Goal: Navigation & Orientation: Understand site structure

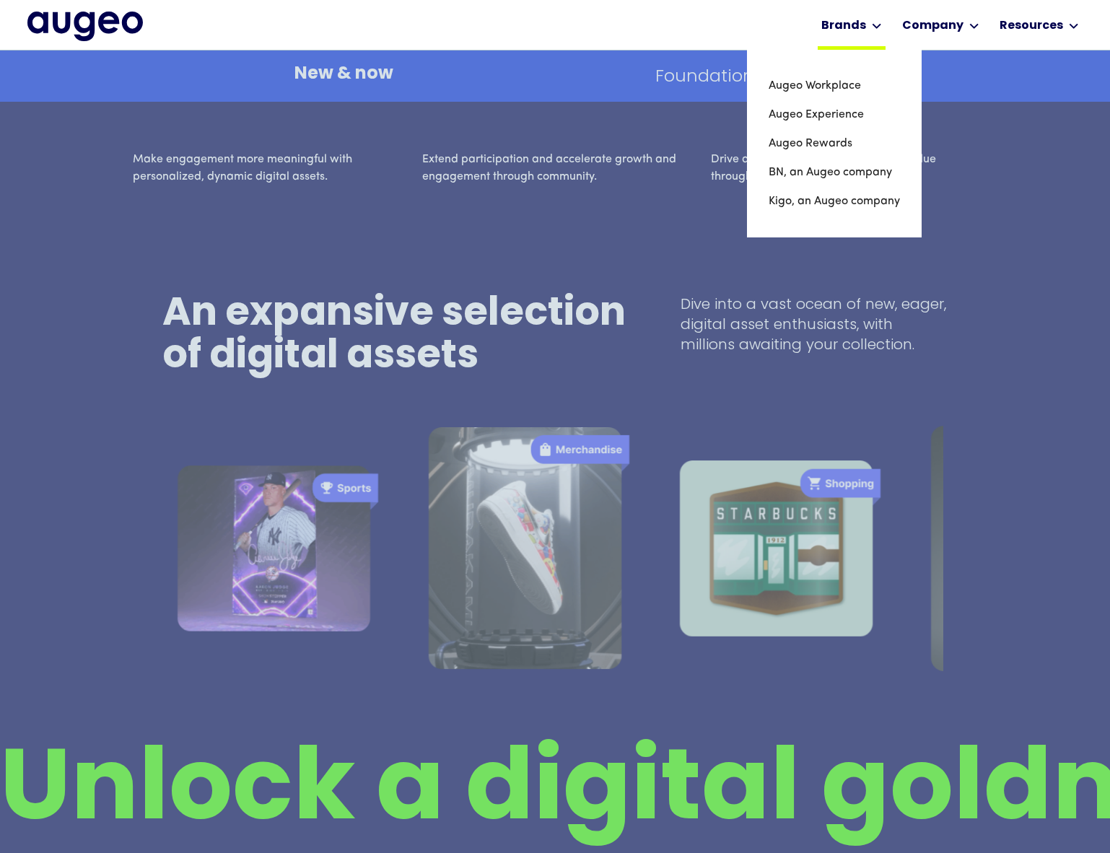
scroll to position [3014, 0]
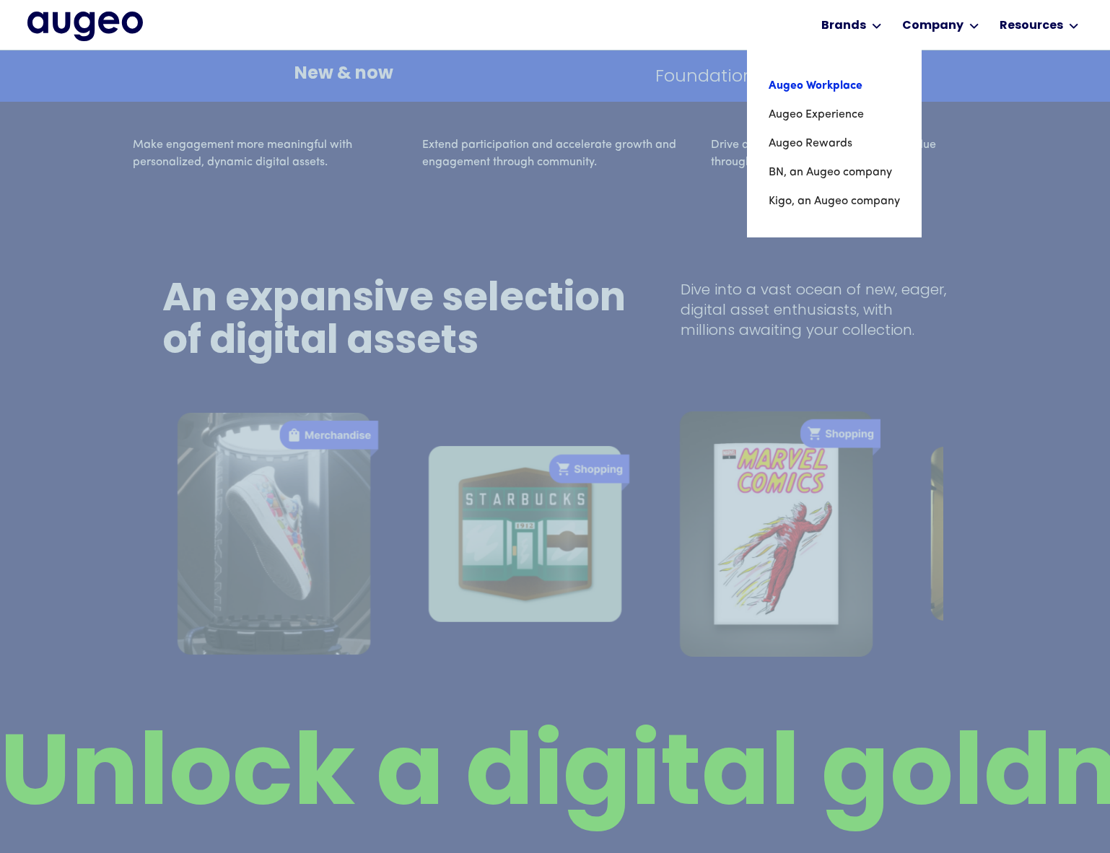
click at [828, 87] on link "Augeo Workplace" at bounding box center [834, 85] width 131 height 29
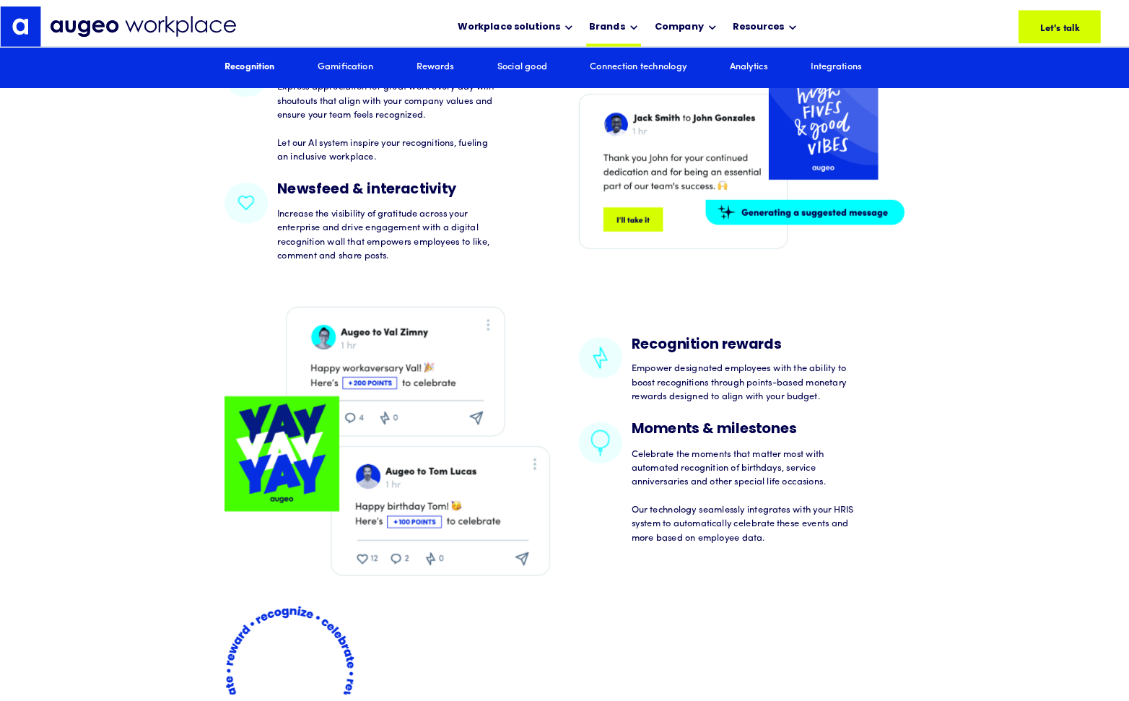
scroll to position [2322, 0]
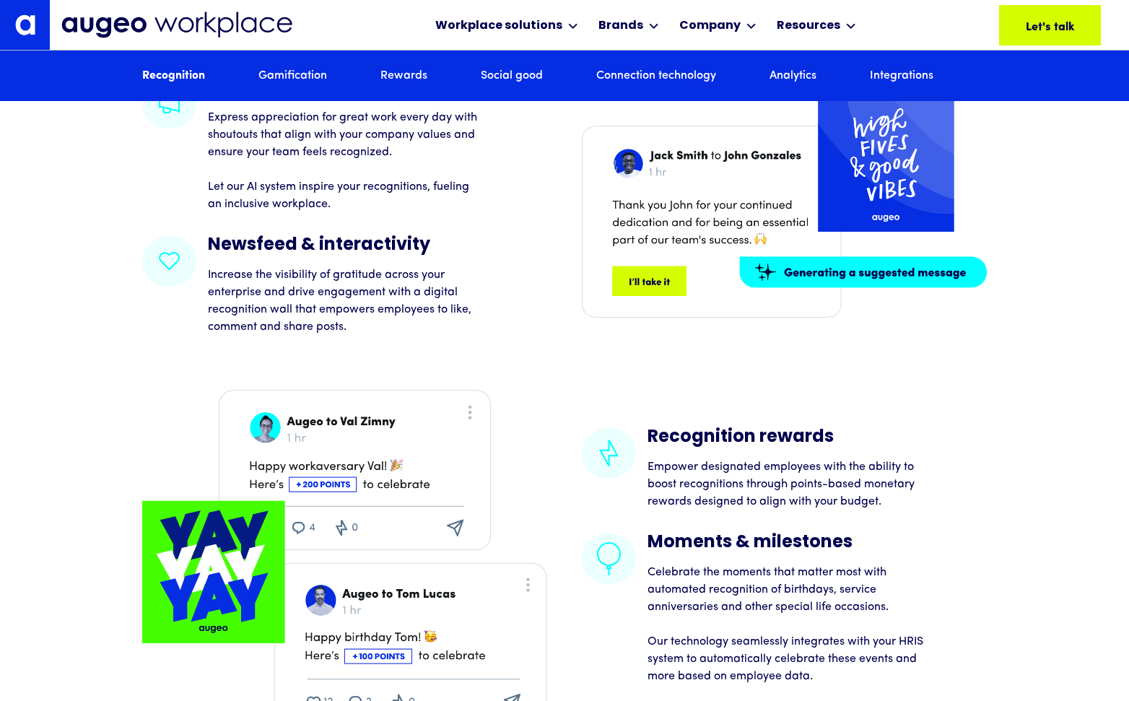
click at [118, 20] on img at bounding box center [176, 25] width 231 height 27
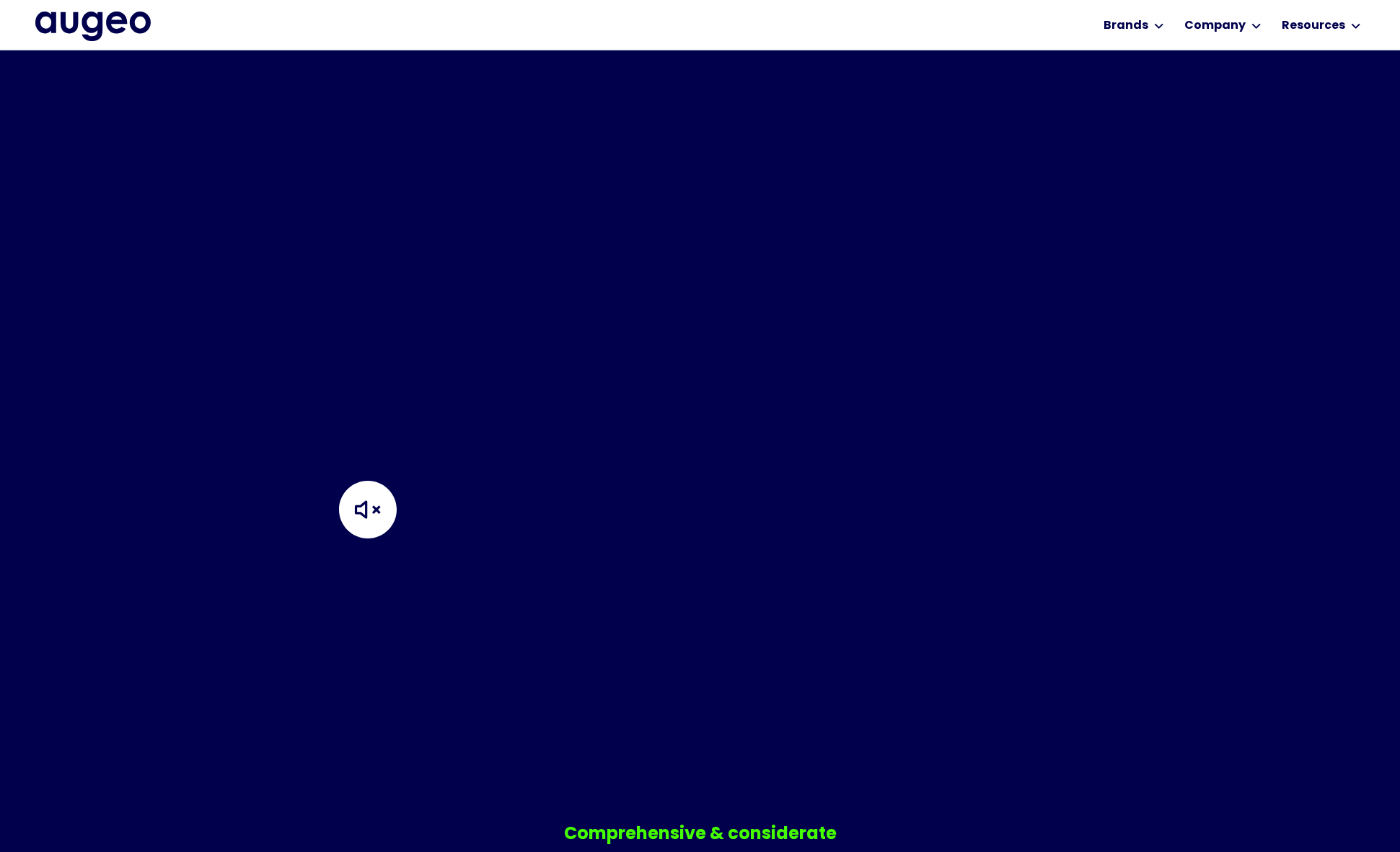
scroll to position [657, 0]
click at [417, 504] on img at bounding box center [404, 506] width 144 height 144
click at [403, 505] on img at bounding box center [404, 506] width 144 height 144
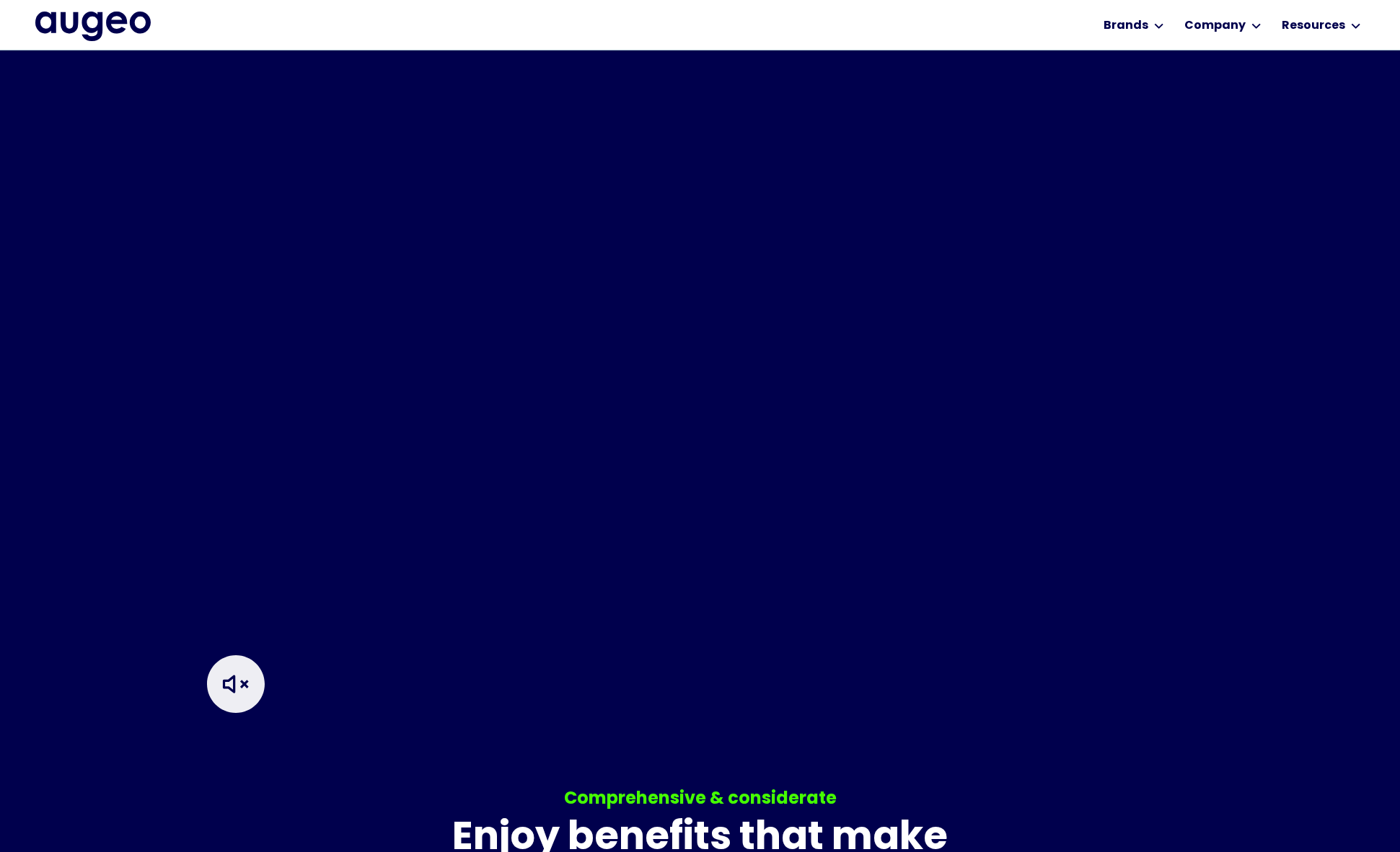
scroll to position [692, 0]
click at [170, 610] on header "Your browser does not support the video tag." at bounding box center [700, 342] width 1400 height 706
click at [253, 687] on img at bounding box center [242, 682] width 144 height 144
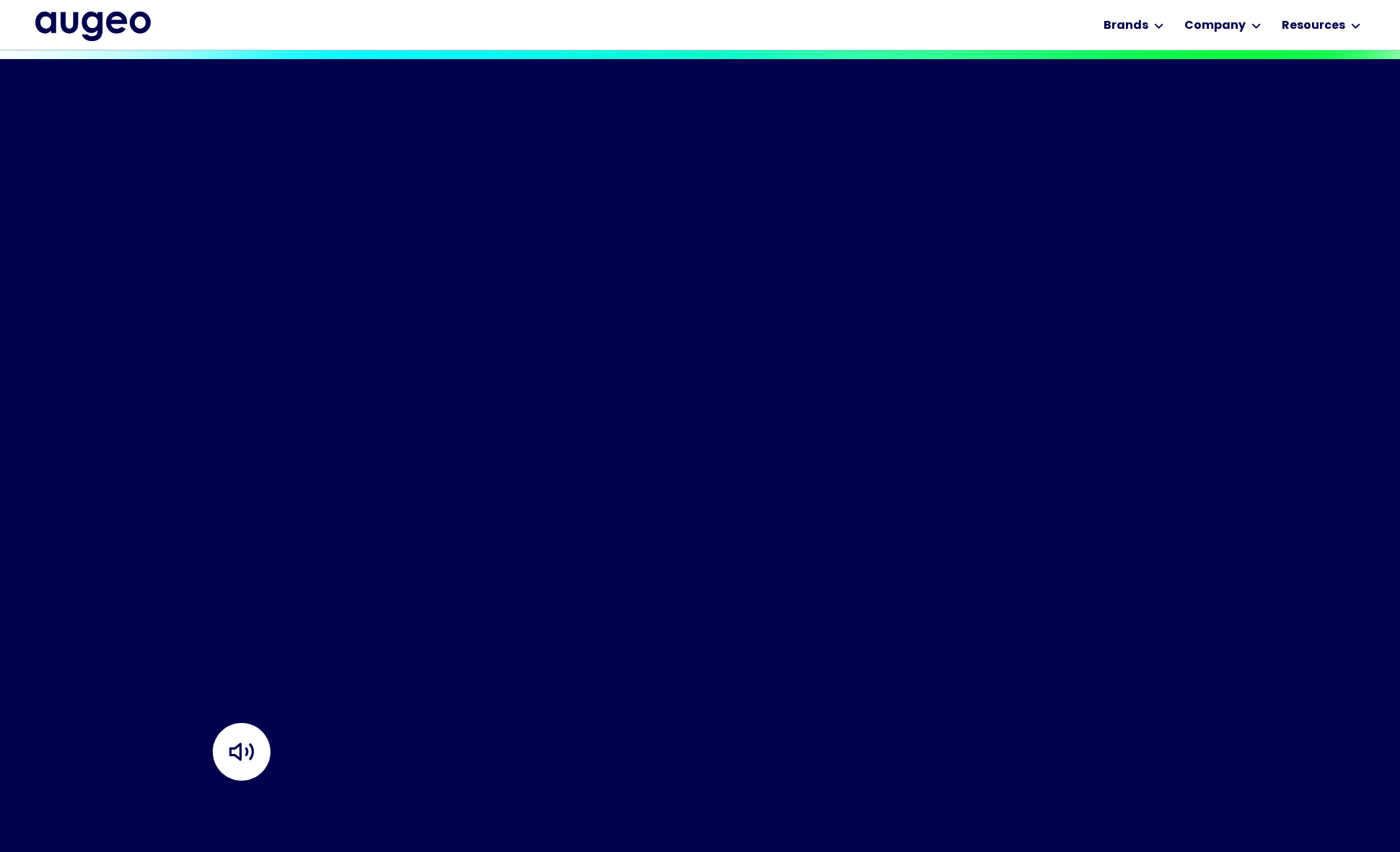
scroll to position [623, 0]
click at [274, 665] on video "Your browser does not support the video tag." at bounding box center [700, 408] width 1400 height 700
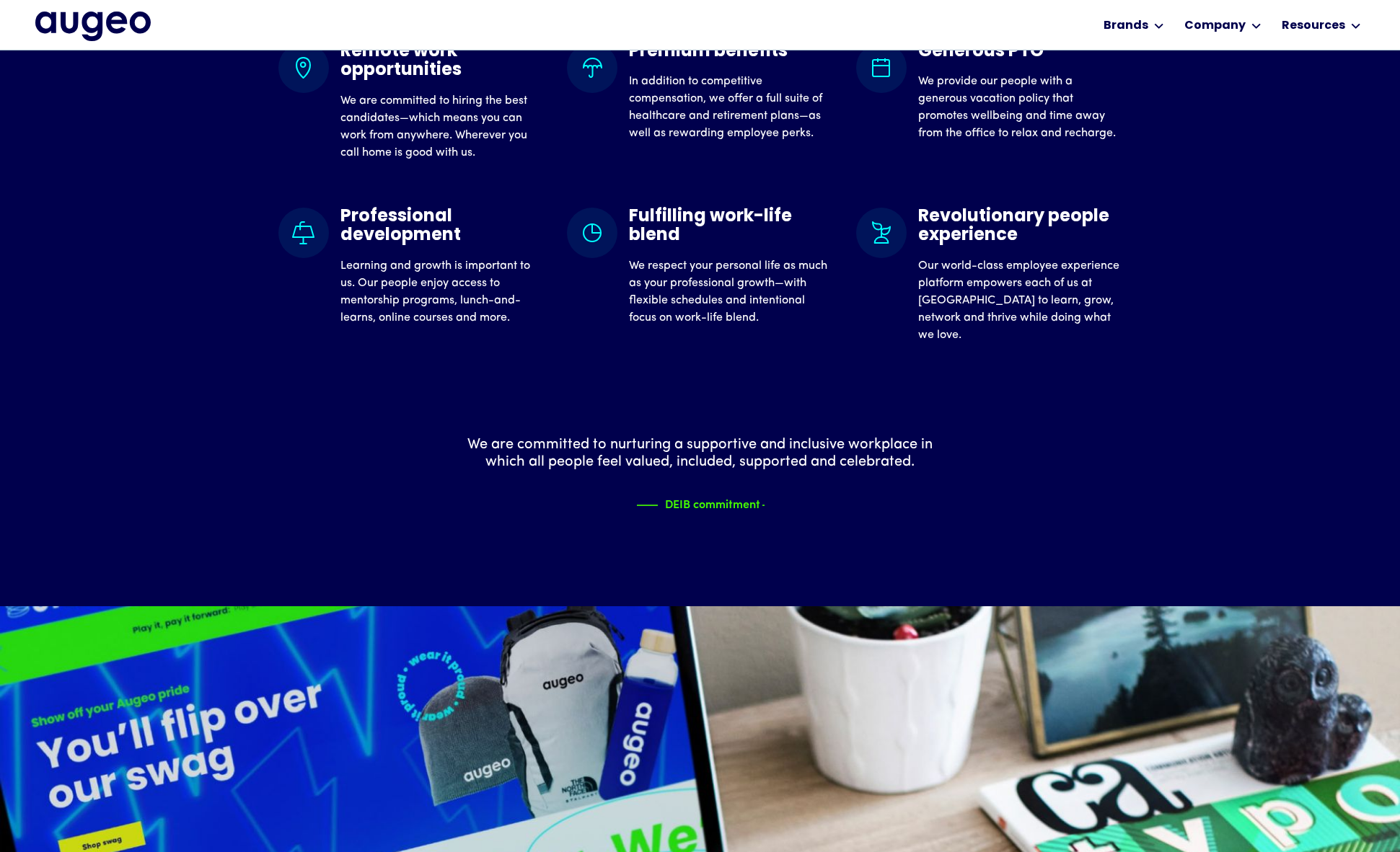
scroll to position [1626, 0]
click at [688, 511] on div "DEIB commitment" at bounding box center [687, 501] width 95 height 17
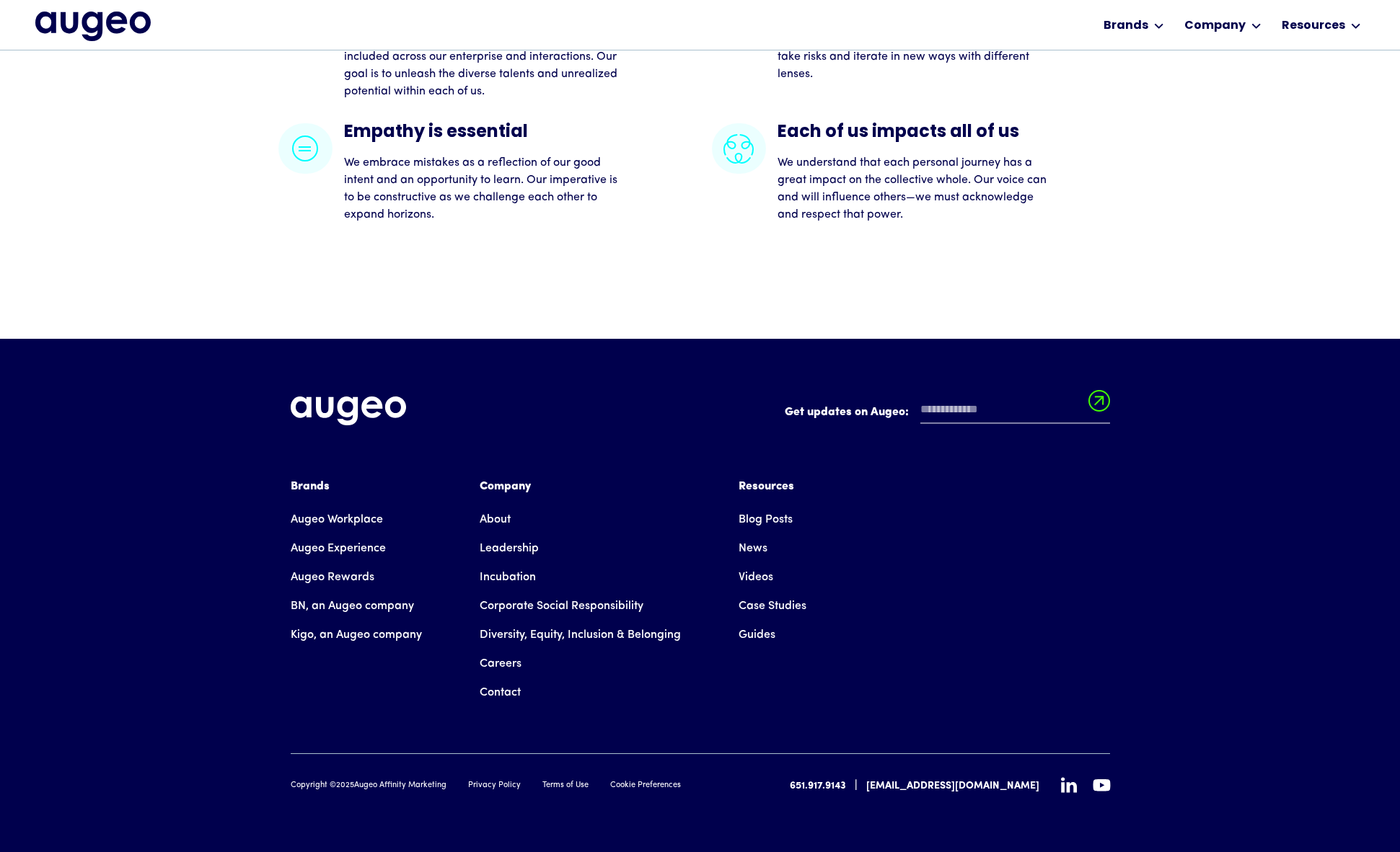
scroll to position [3711, 0]
click at [486, 543] on link "Leadership" at bounding box center [509, 548] width 59 height 29
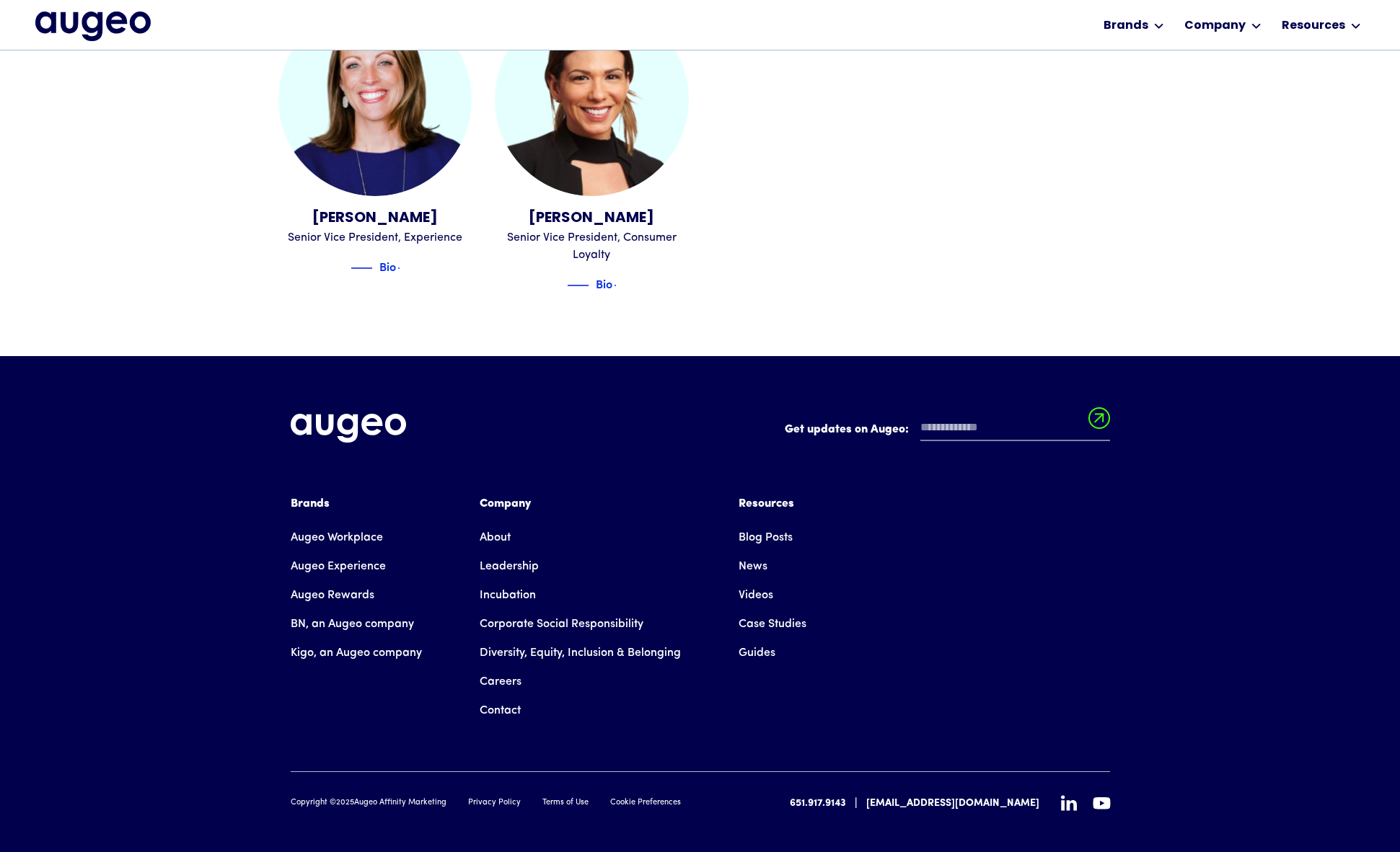
scroll to position [2064, 0]
click at [486, 638] on link "Diversity, Equity, Inclusion & Belonging" at bounding box center [580, 652] width 201 height 29
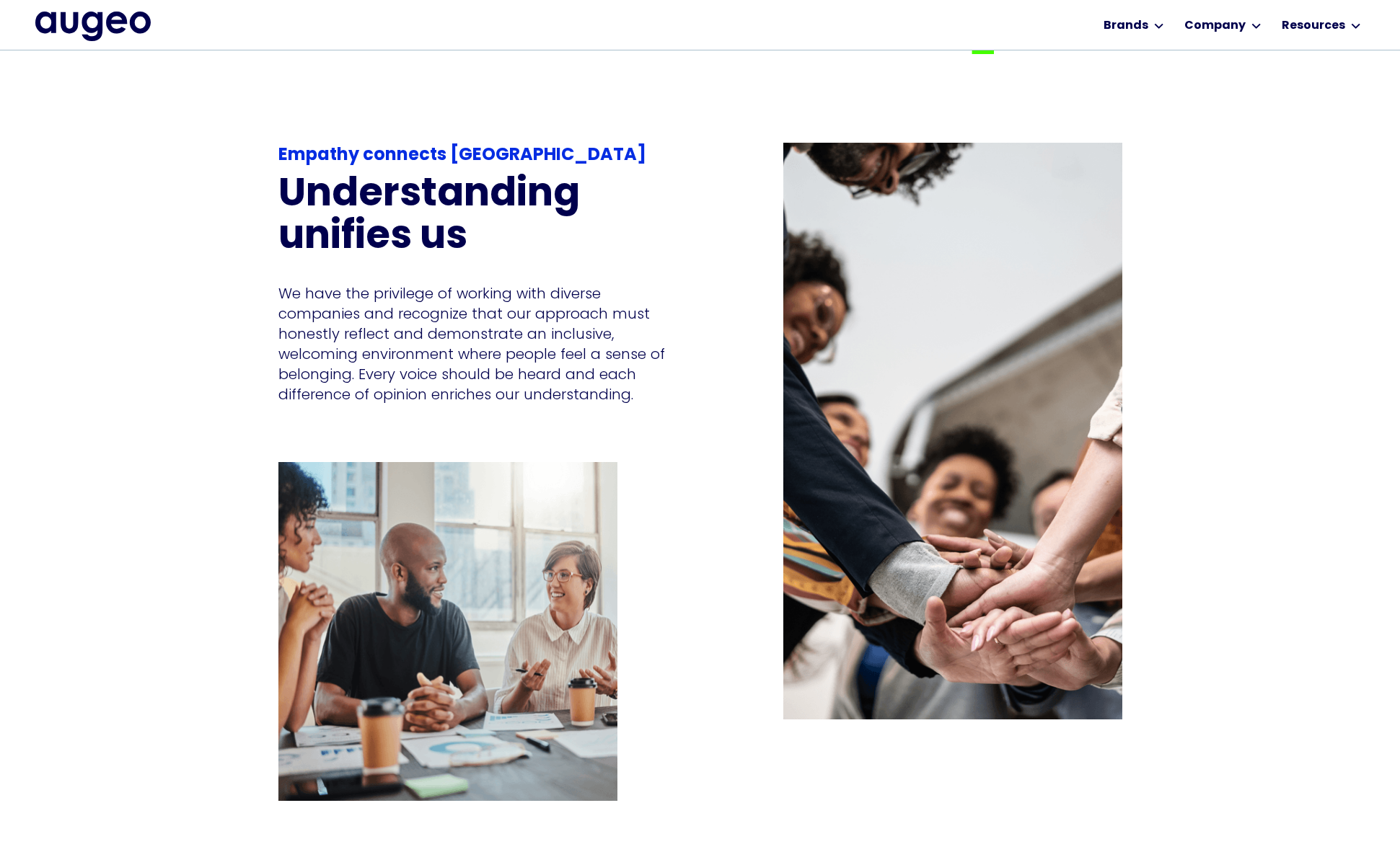
scroll to position [1938, 0]
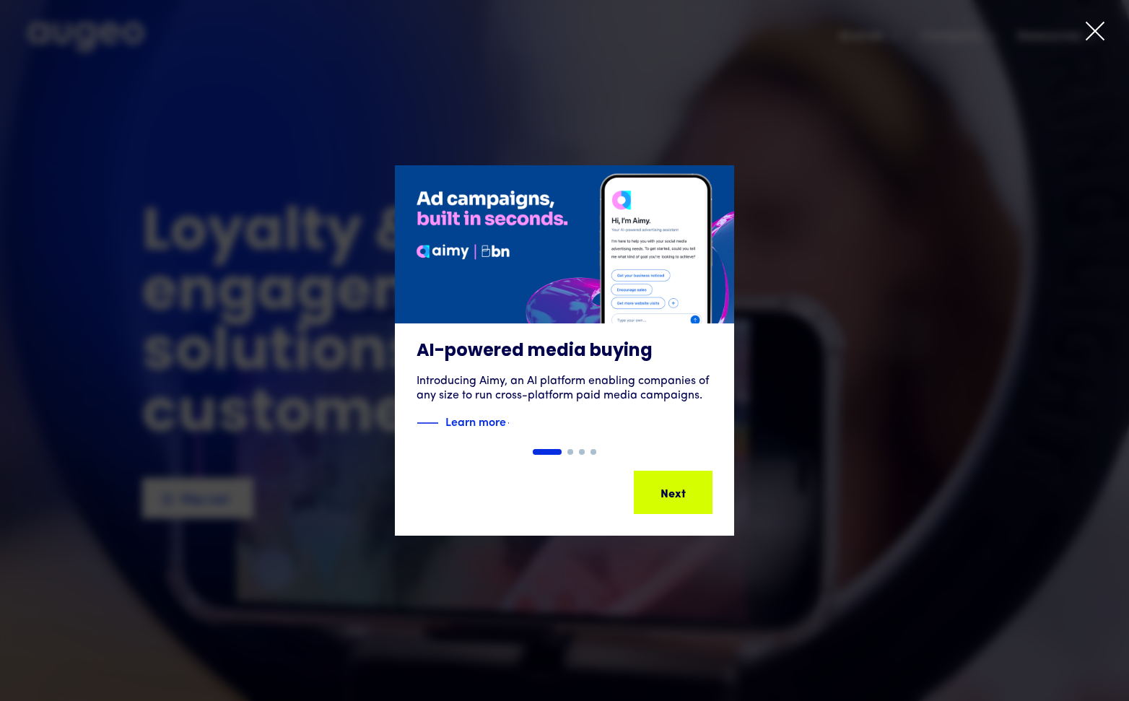
click at [1103, 30] on icon at bounding box center [1095, 31] width 22 height 22
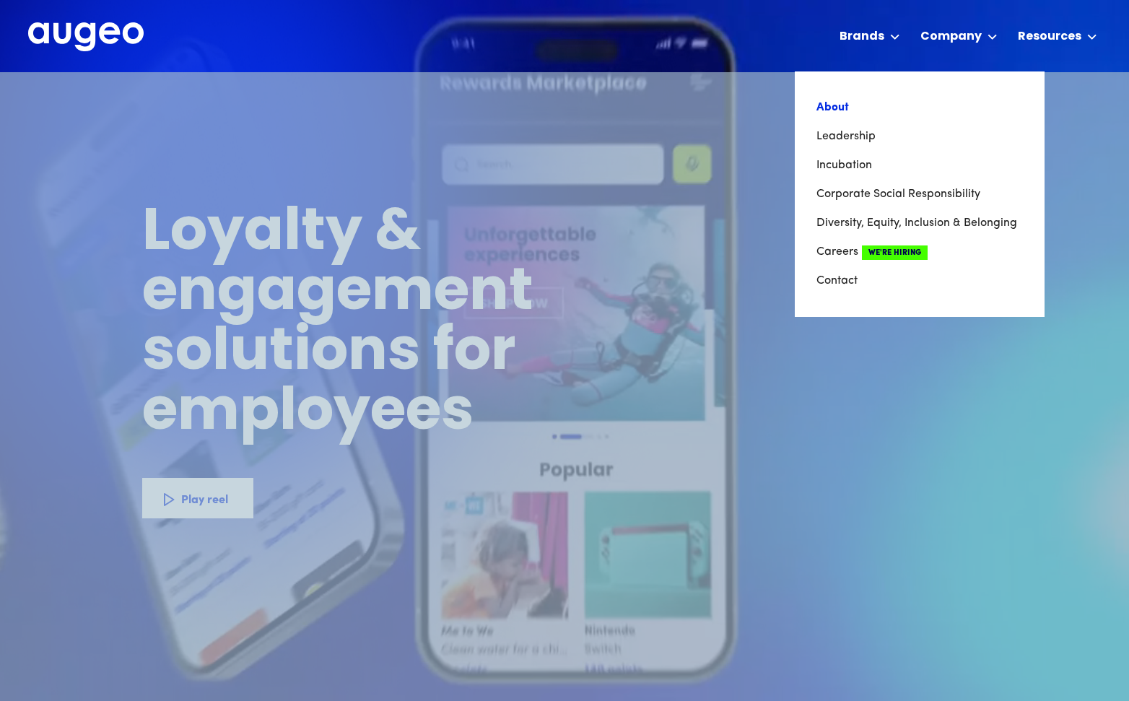
click at [850, 105] on link "About" at bounding box center [919, 107] width 206 height 29
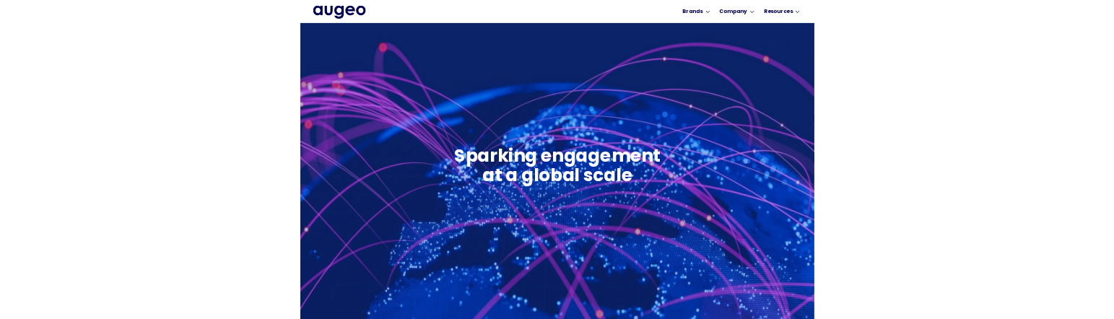
scroll to position [589, 0]
